Goal: Information Seeking & Learning: Find specific fact

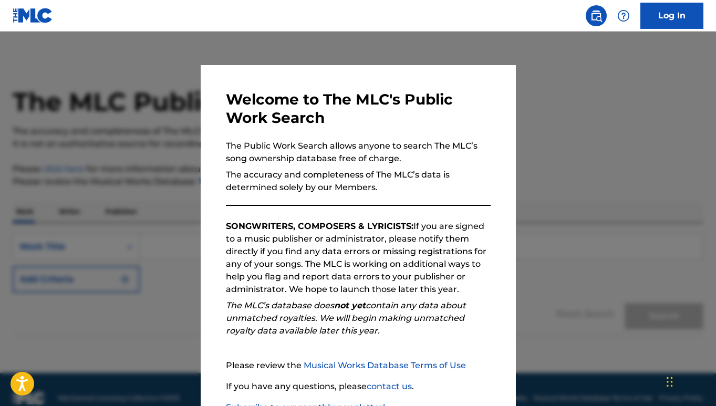
scroll to position [75, 0]
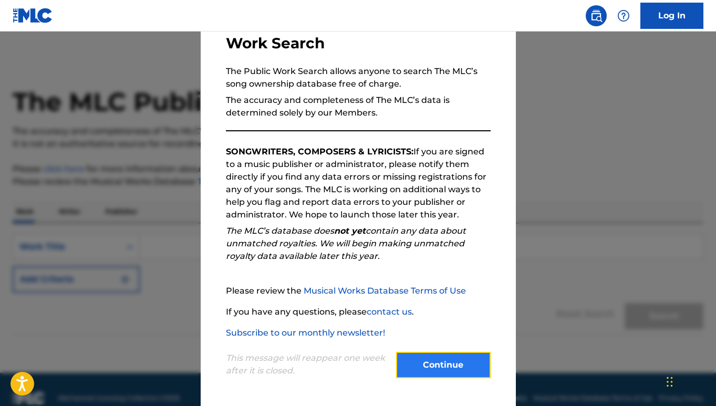
click at [453, 360] on button "Continue" at bounding box center [443, 365] width 95 height 26
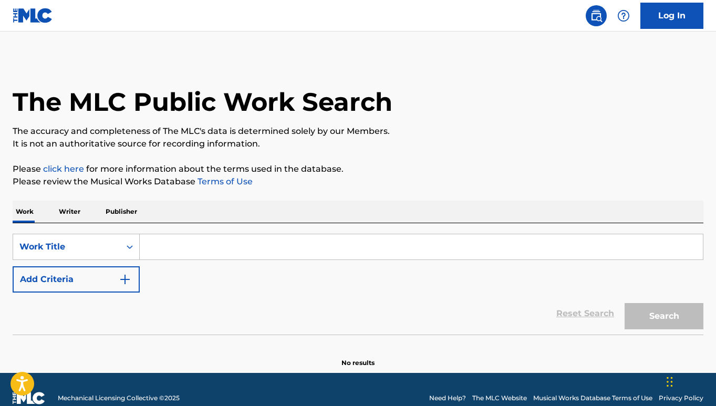
click at [191, 244] on input "Search Form" at bounding box center [421, 246] width 563 height 25
paste input "RO4RE2"
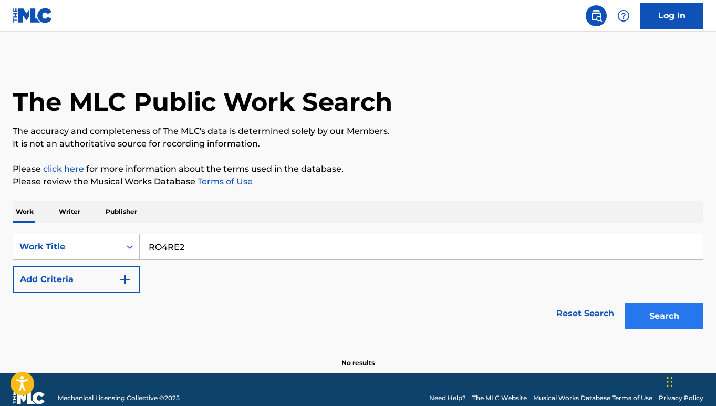
type input "RO4RE2"
click at [664, 316] on button "Search" at bounding box center [664, 316] width 79 height 26
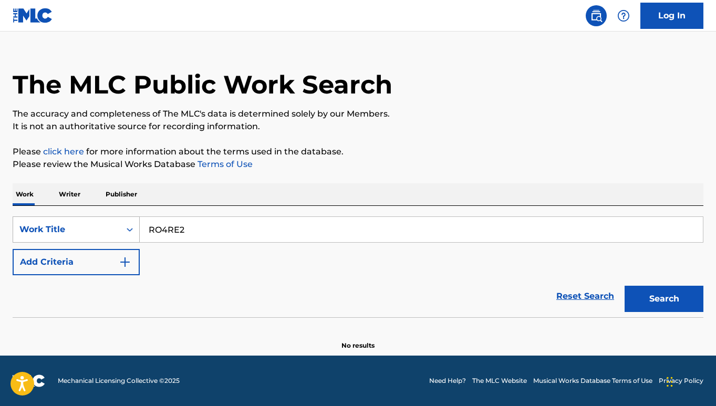
click at [96, 236] on div "Work Title" at bounding box center [66, 230] width 107 height 20
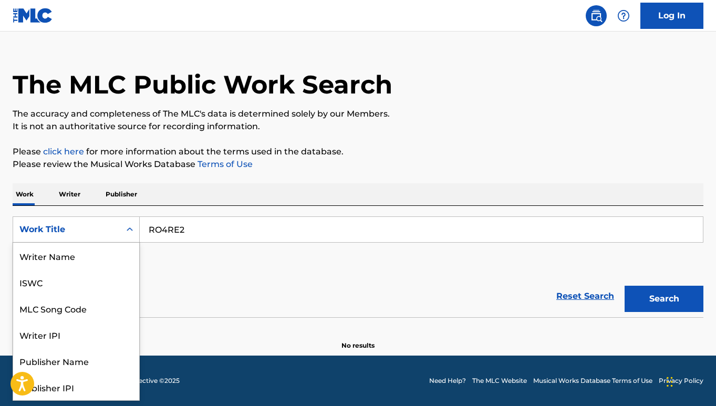
scroll to position [53, 0]
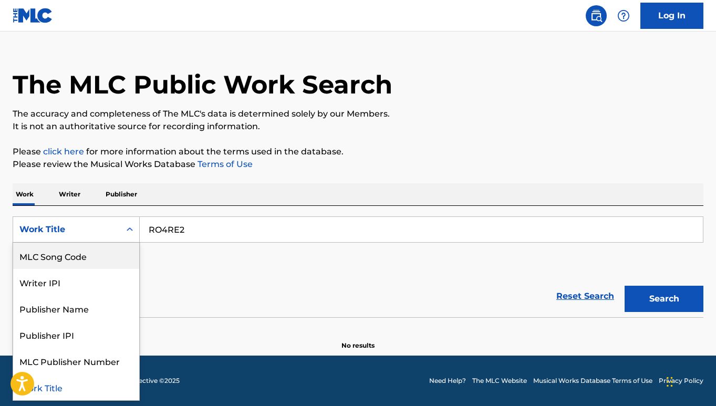
click at [82, 263] on div "MLC Song Code" at bounding box center [76, 256] width 126 height 26
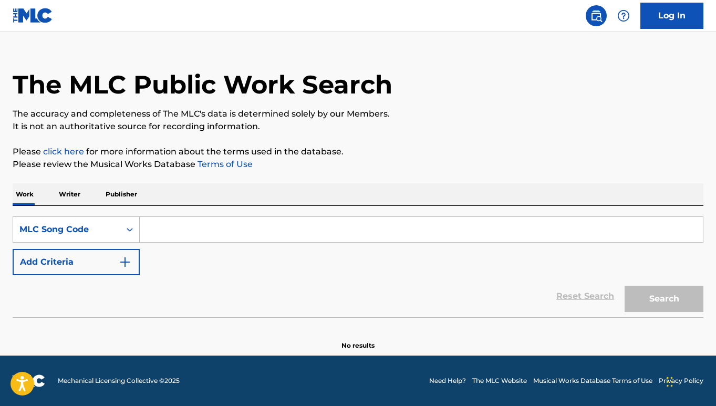
click at [343, 229] on input "Search Form" at bounding box center [421, 229] width 563 height 25
paste input "RO4RE2"
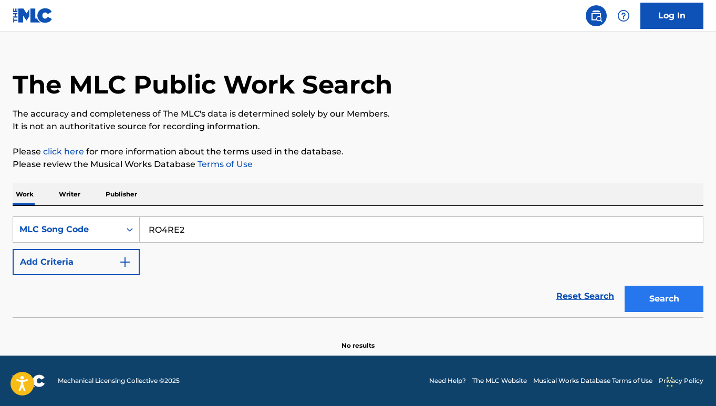
type input "RO4RE2"
click at [656, 295] on button "Search" at bounding box center [664, 299] width 79 height 26
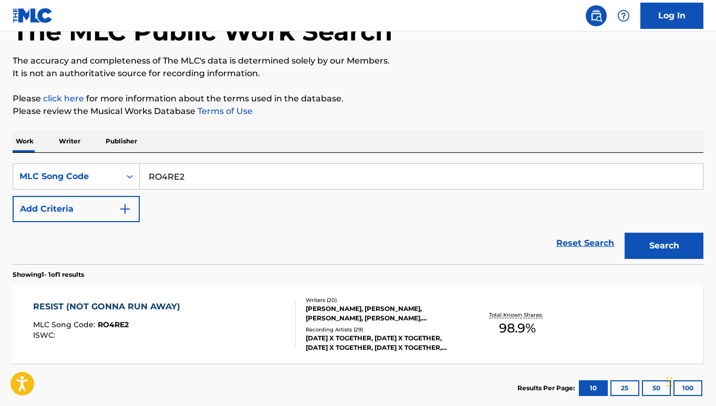
scroll to position [133, 0]
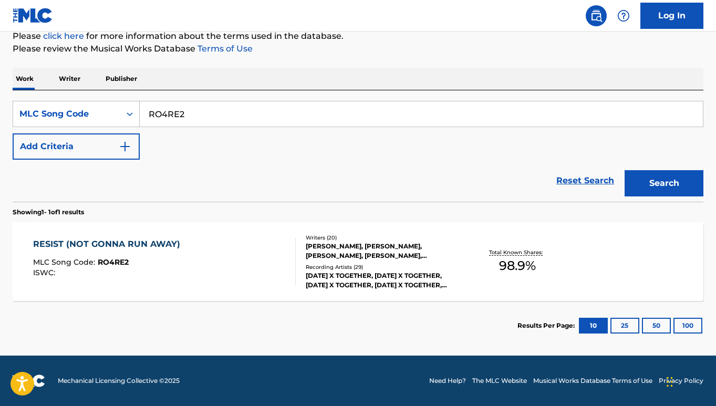
click at [325, 245] on div "[PERSON_NAME], [PERSON_NAME], [PERSON_NAME], [PERSON_NAME], [PERSON_NAME] [PERS…" at bounding box center [383, 251] width 154 height 19
